Goal: Complete application form

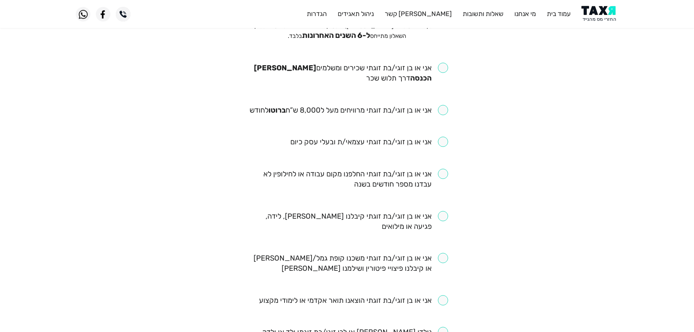
scroll to position [73, 0]
click at [446, 70] on input "checkbox" at bounding box center [347, 72] width 202 height 20
checkbox input "true"
click at [445, 113] on input "checkbox" at bounding box center [349, 110] width 199 height 10
checkbox input "true"
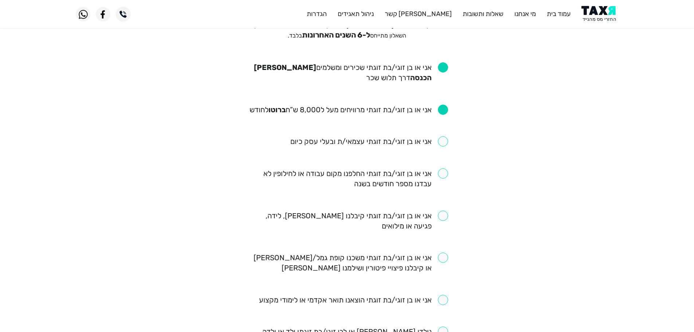
click at [443, 172] on input "checkbox" at bounding box center [347, 178] width 202 height 20
checkbox input "true"
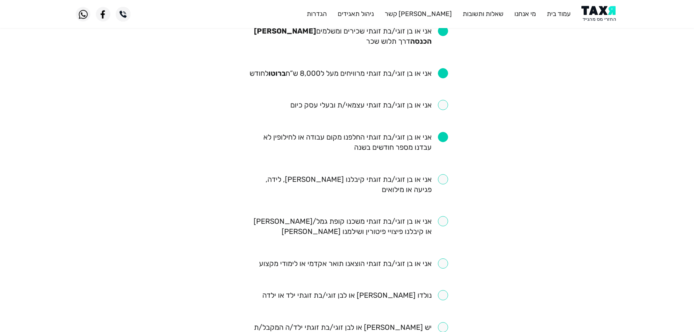
click at [443, 295] on input "checkbox" at bounding box center [355, 295] width 186 height 10
checkbox input "true"
click at [439, 179] on input "checkbox" at bounding box center [347, 184] width 202 height 20
checkbox input "true"
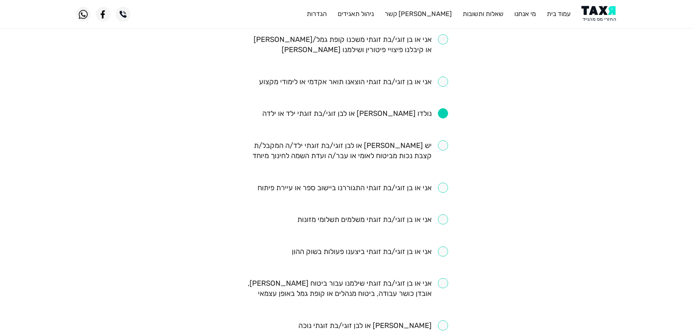
scroll to position [292, 0]
click at [602, 252] on eligibility-questionnaire "פרטים אישיים שאלון זכאות חתימה ואישור בהצלחה מילוי שאלון זכאות השאלון מתייחס לש…" at bounding box center [347, 96] width 694 height 695
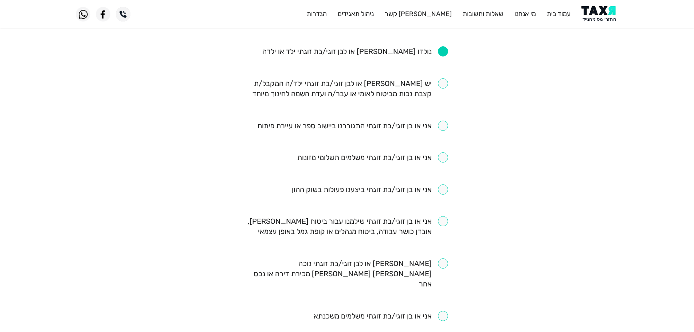
scroll to position [365, 0]
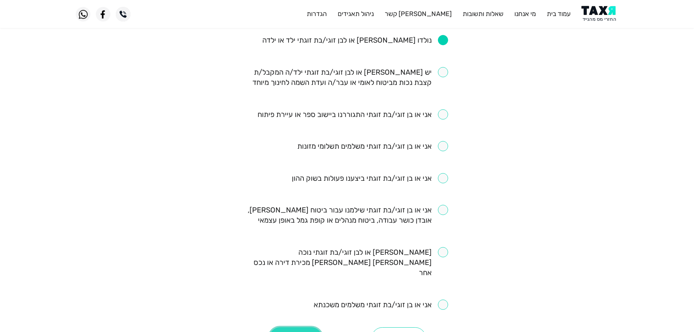
click at [305, 328] on button "המשך" at bounding box center [295, 338] width 53 height 22
